Goal: Register for event/course

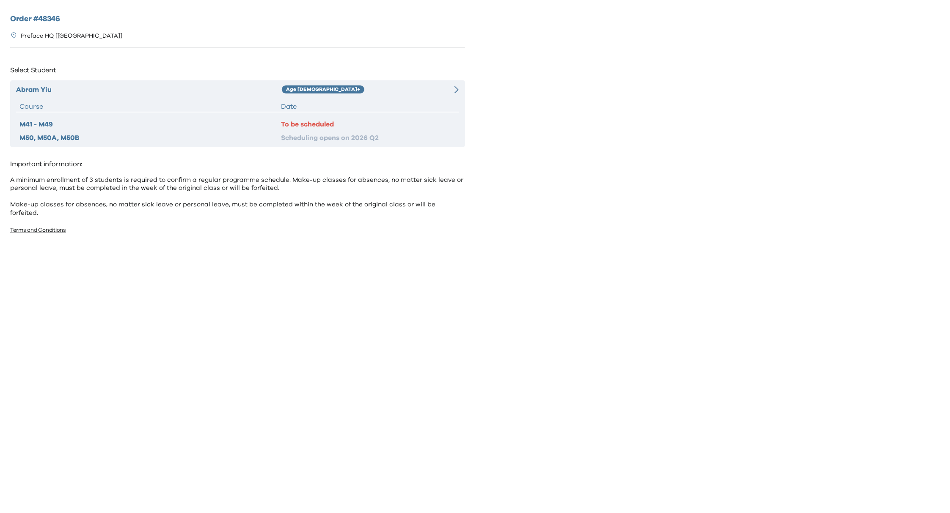
click at [393, 100] on div "Abram Yiu Age 10+ Course Date M41 - M49 To be scheduled M50, M50A, M50B Schedul…" at bounding box center [237, 113] width 455 height 67
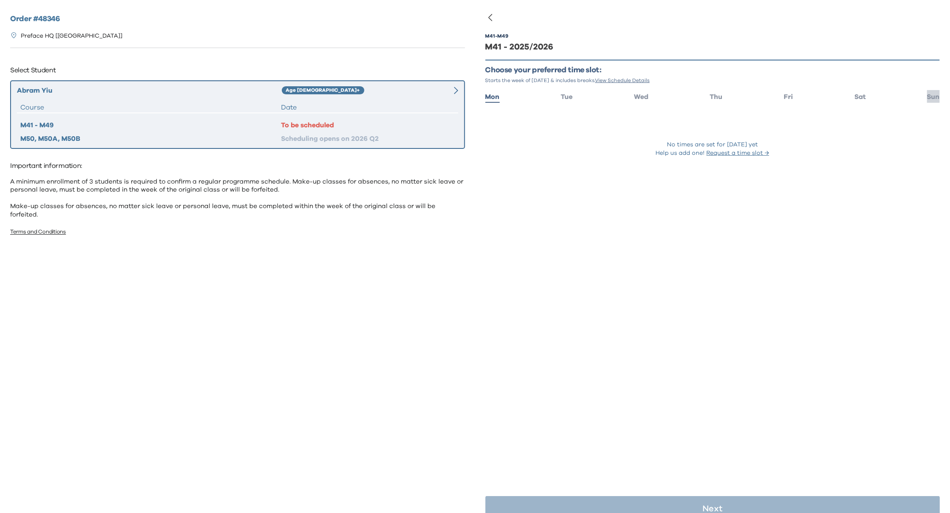
click at [930, 98] on span "Sun" at bounding box center [933, 97] width 13 height 7
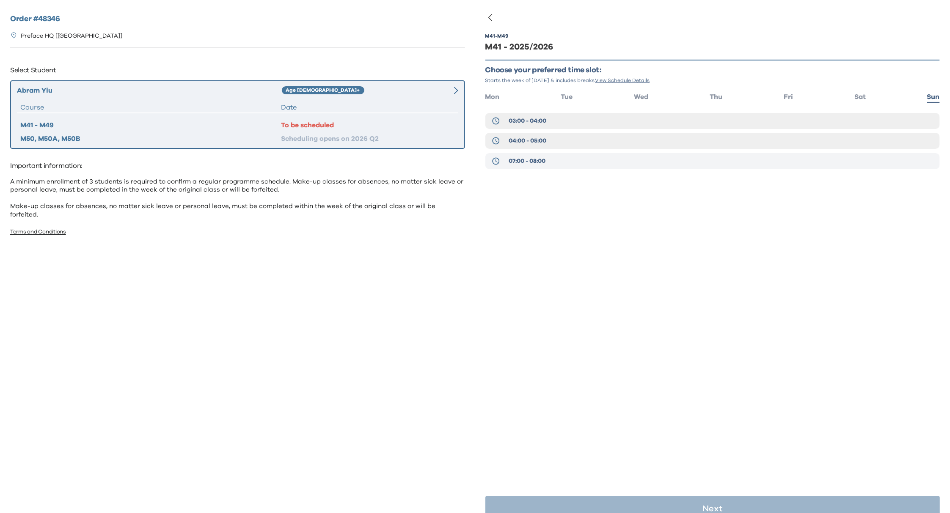
click at [521, 158] on span "07:00 - 08:00" at bounding box center [527, 161] width 37 height 8
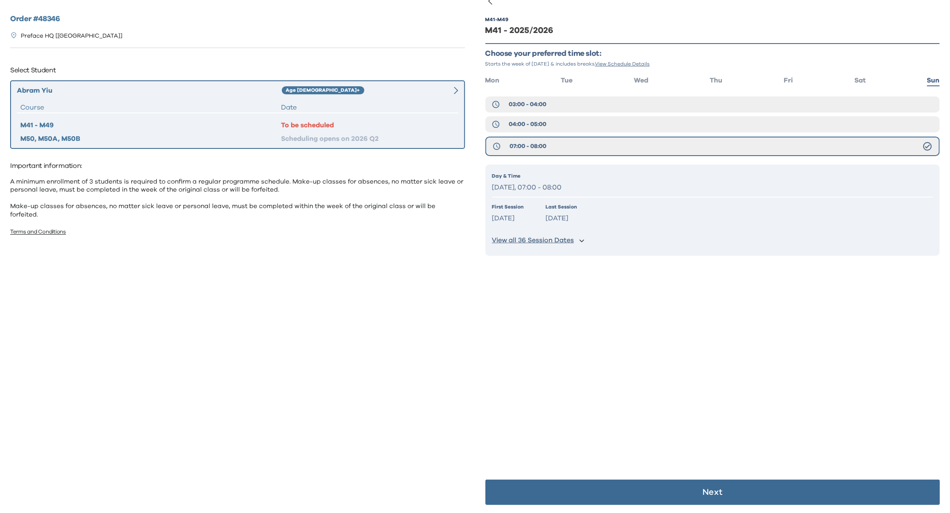
scroll to position [17, 0]
click at [706, 488] on p "Next" at bounding box center [712, 492] width 20 height 8
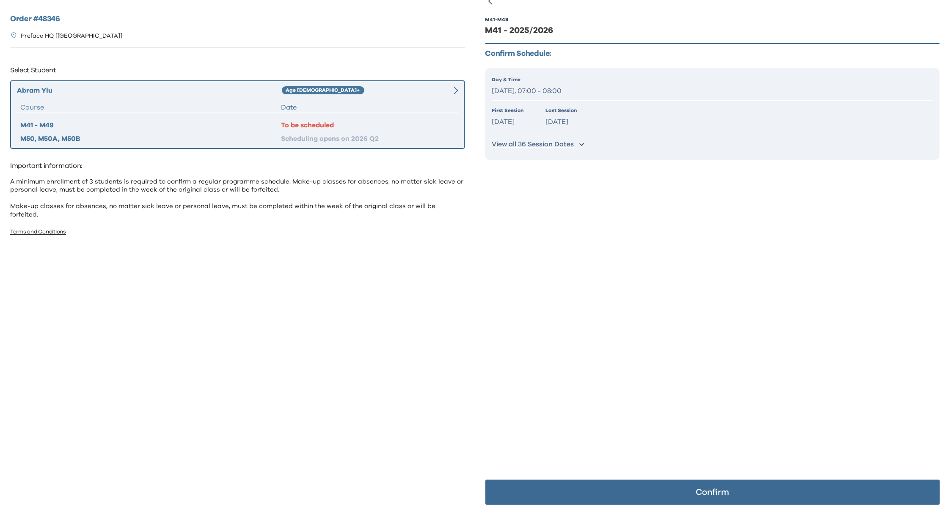
click at [703, 492] on p "Confirm" at bounding box center [712, 492] width 33 height 8
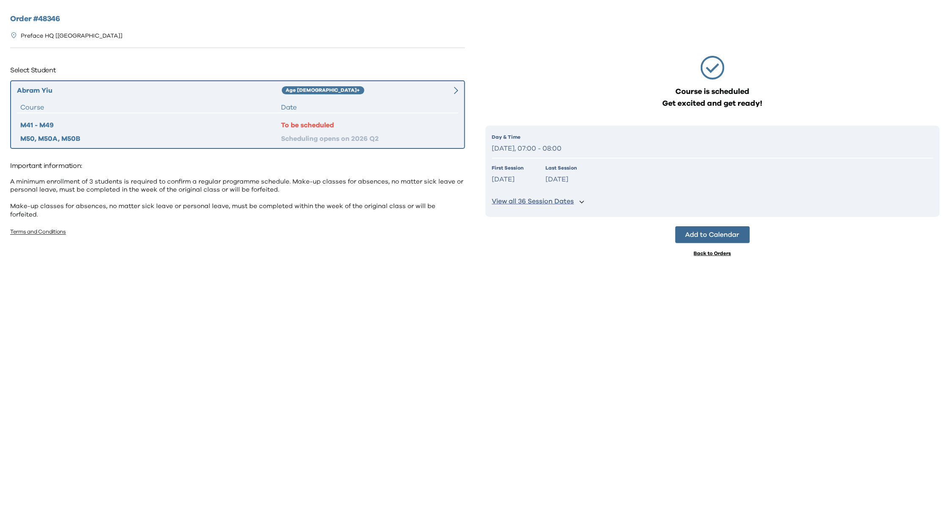
scroll to position [0, 0]
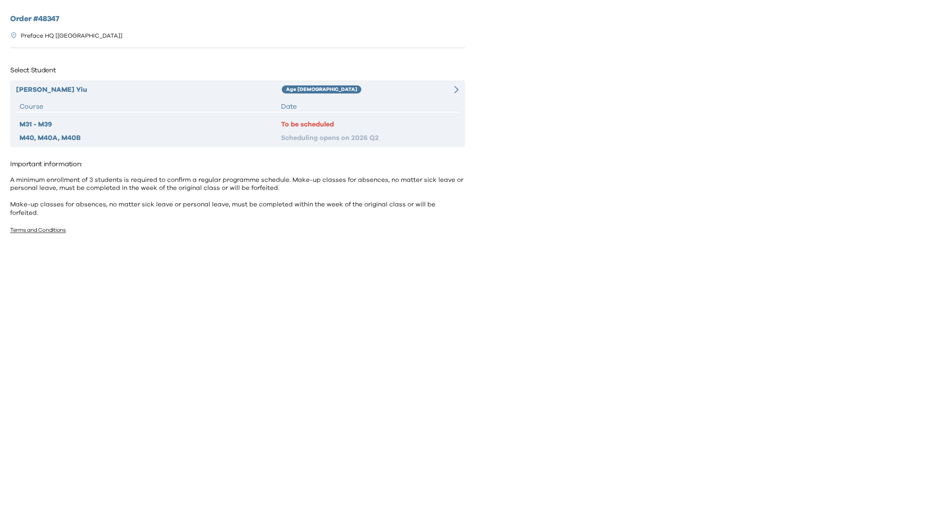
click at [146, 97] on div "Seth Yiu Age 8-9 Course Date M31 - M39 To be scheduled M40, M40A, M40B Scheduli…" at bounding box center [237, 113] width 455 height 67
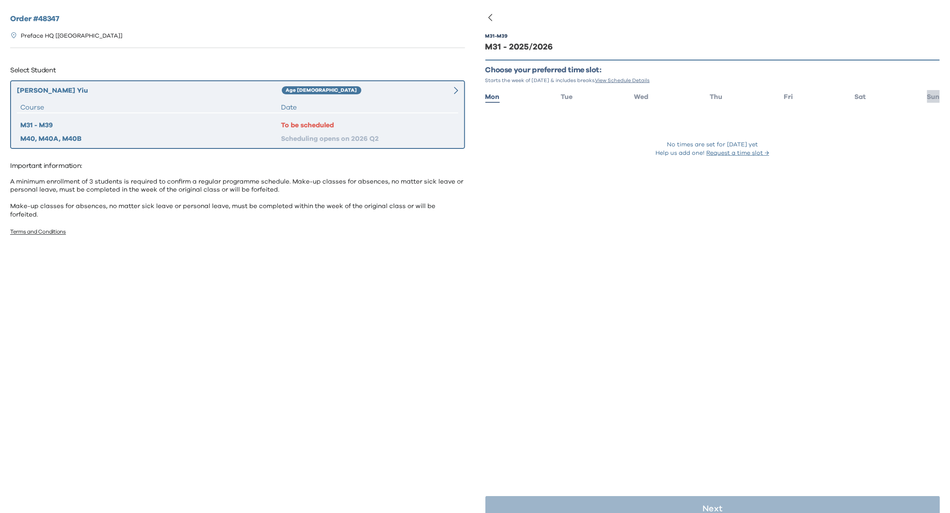
click at [927, 94] on span "Sun" at bounding box center [933, 97] width 13 height 7
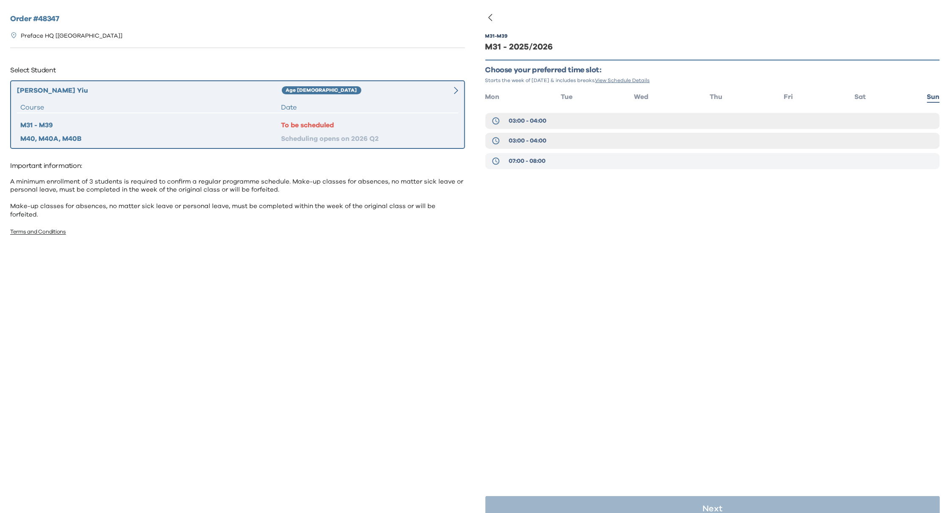
click at [527, 161] on span "07:00 - 08:00" at bounding box center [527, 161] width 37 height 8
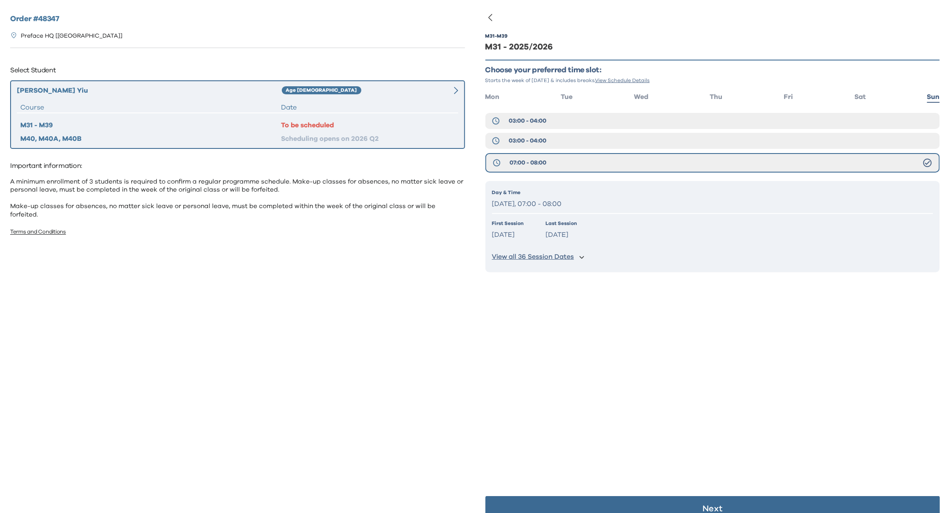
click at [679, 505] on button "Next" at bounding box center [712, 508] width 455 height 25
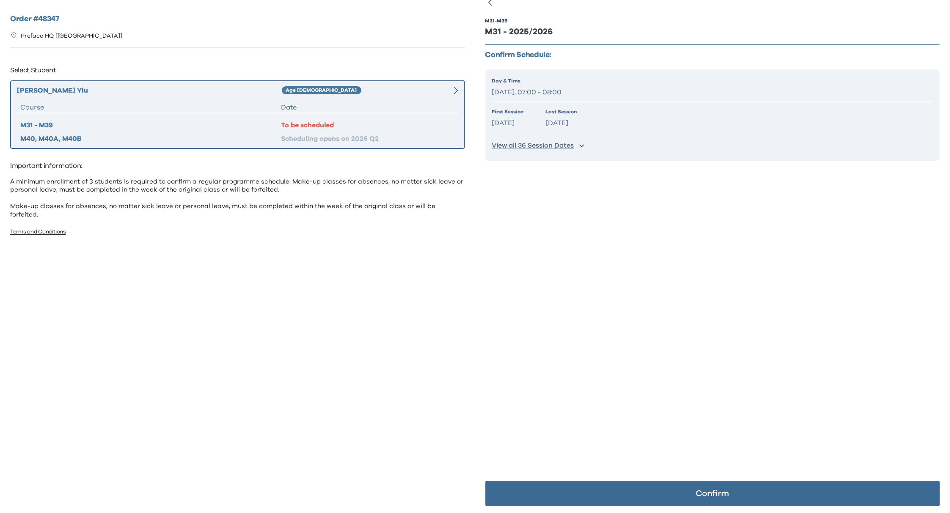
scroll to position [17, 0]
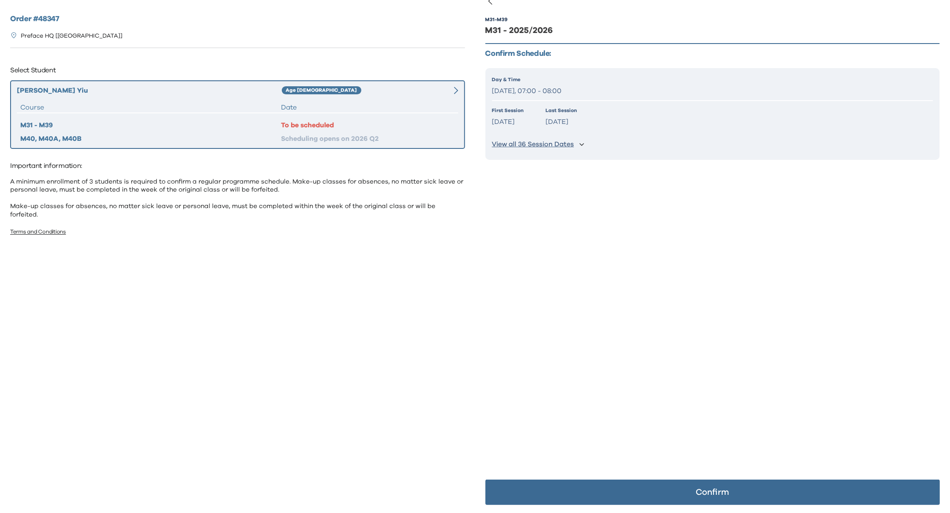
click at [711, 492] on p "Confirm" at bounding box center [712, 492] width 33 height 8
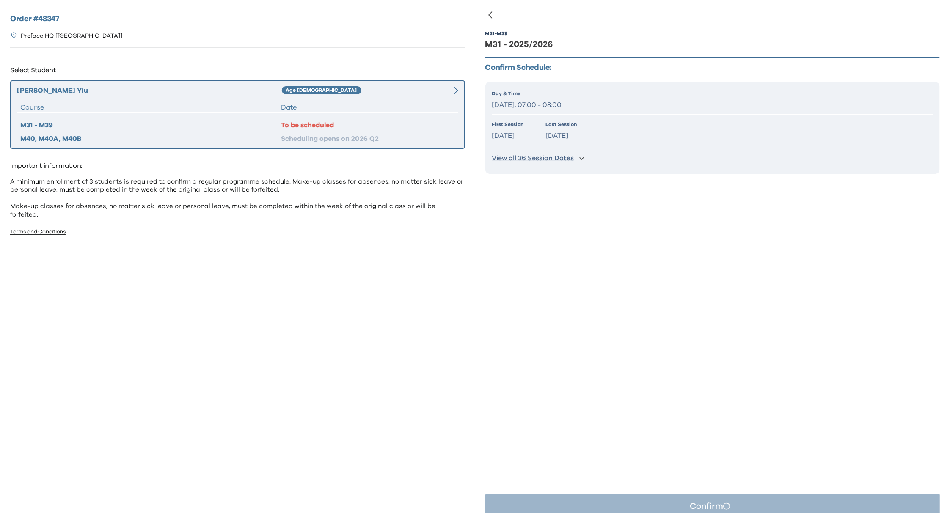
scroll to position [0, 0]
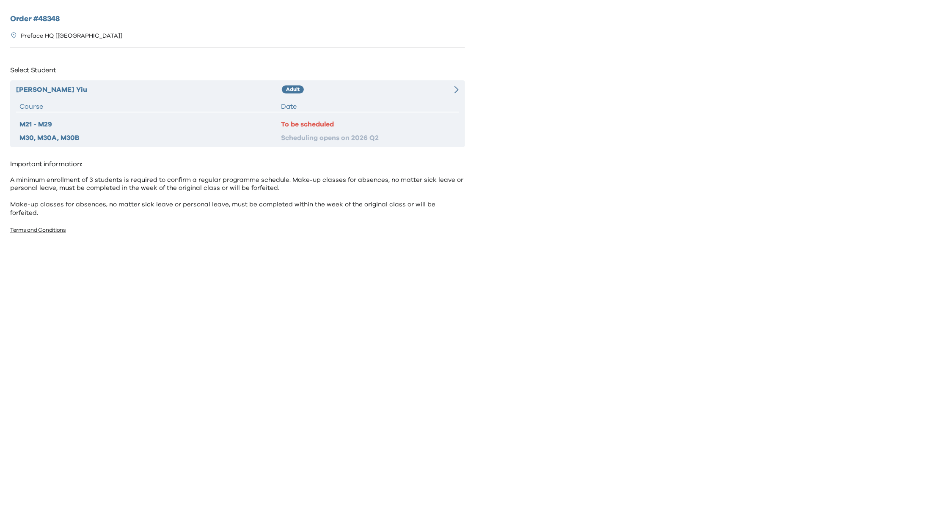
click at [367, 97] on div "Abigail Yiu Adult Course Date M21 - M29 To be scheduled M30, M30A, M30B Schedul…" at bounding box center [237, 113] width 455 height 67
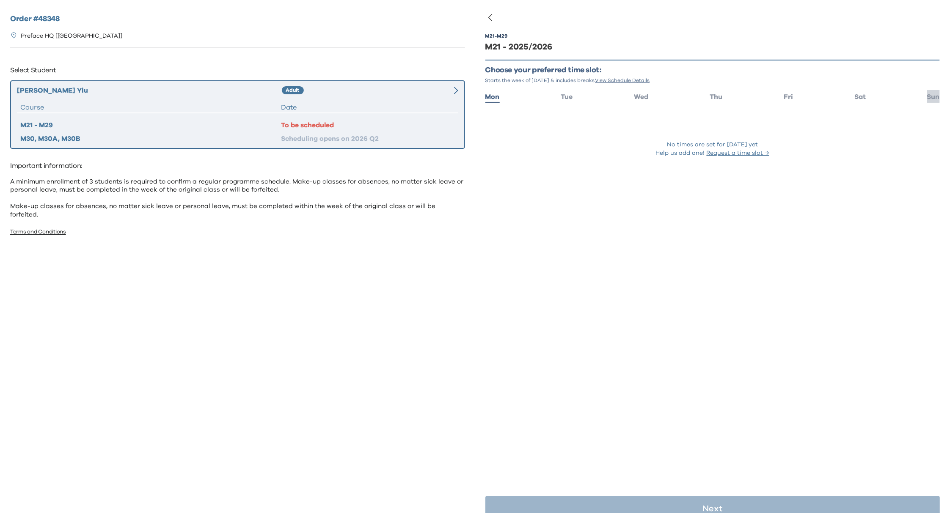
click at [927, 95] on span "Sun" at bounding box center [933, 97] width 13 height 7
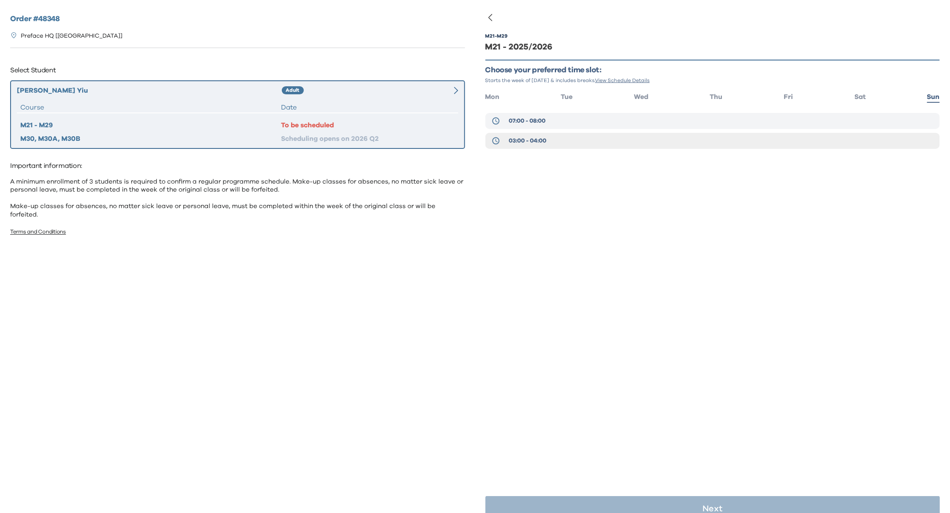
click at [533, 121] on span "07:00 - 08:00" at bounding box center [527, 121] width 37 height 8
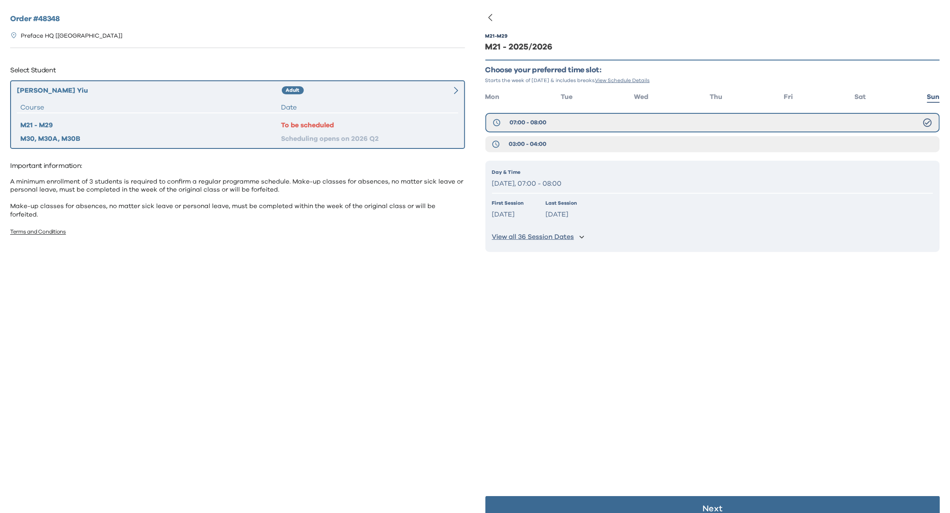
click at [702, 505] on p "Next" at bounding box center [712, 509] width 20 height 8
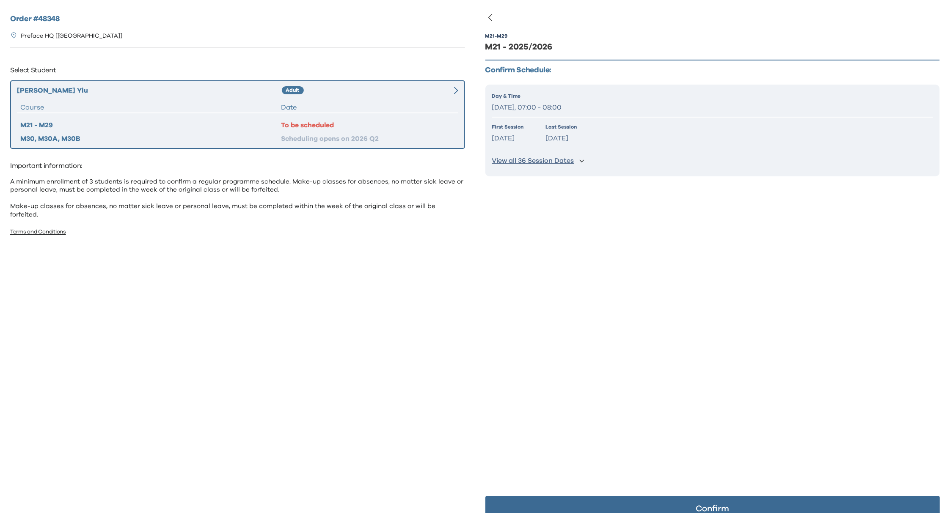
click at [696, 502] on button "Confirm" at bounding box center [712, 508] width 455 height 25
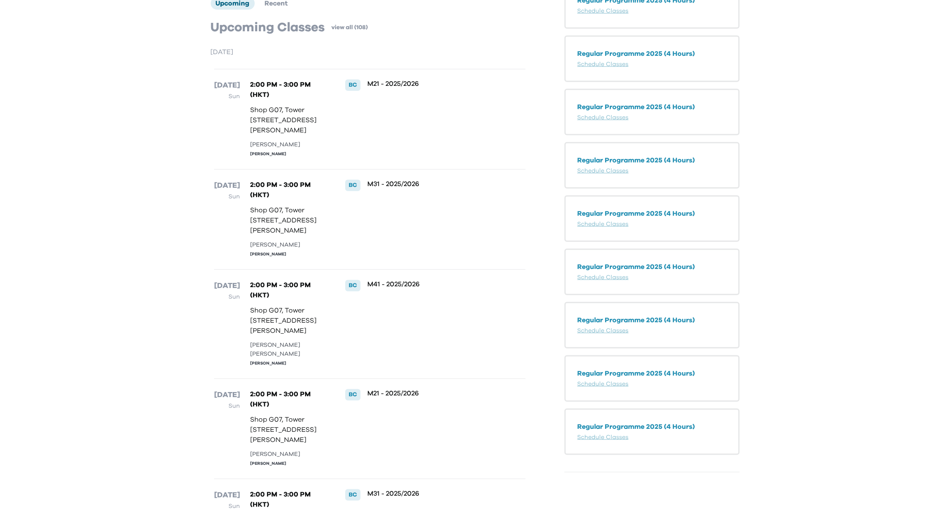
scroll to position [303, 0]
